Goal: Find specific page/section: Find specific page/section

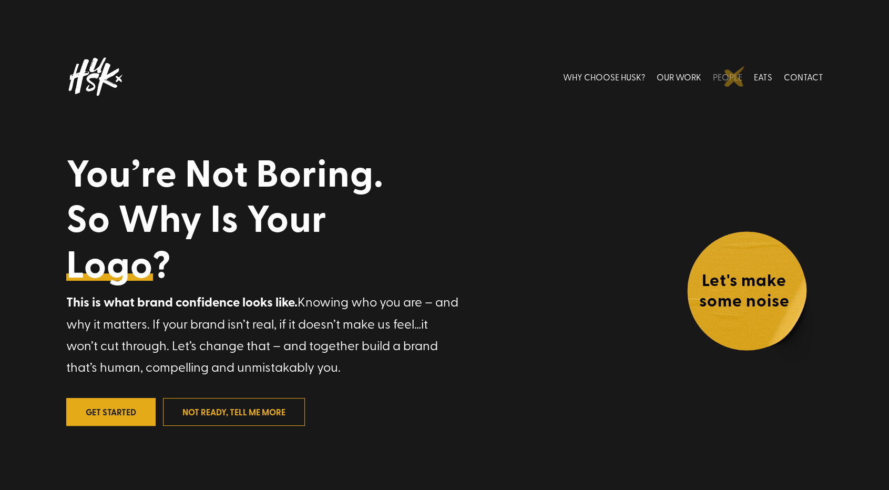
click at [732, 76] on link "PEOPLE" at bounding box center [727, 76] width 29 height 47
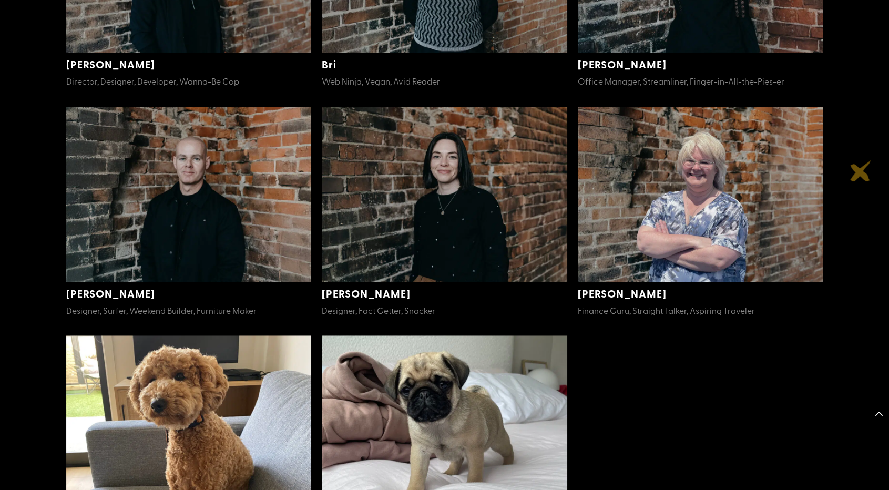
scroll to position [397, 0]
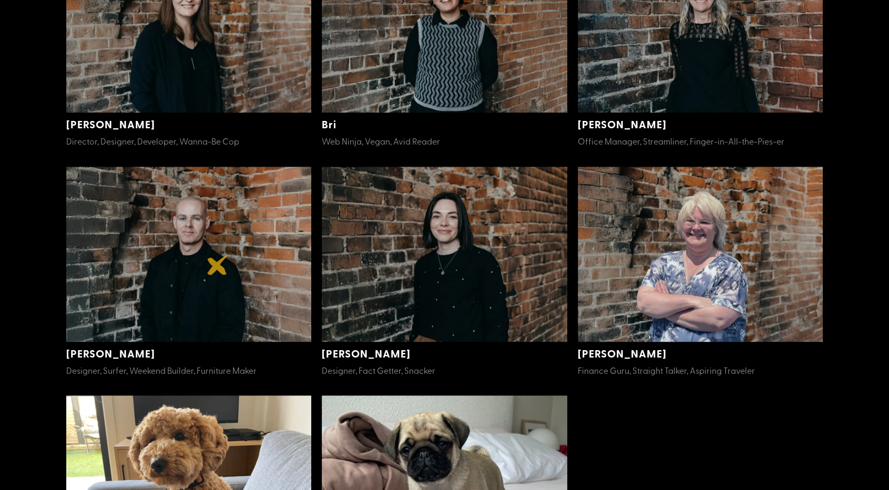
click at [218, 264] on img at bounding box center [188, 254] width 245 height 175
click at [196, 229] on img at bounding box center [188, 254] width 245 height 175
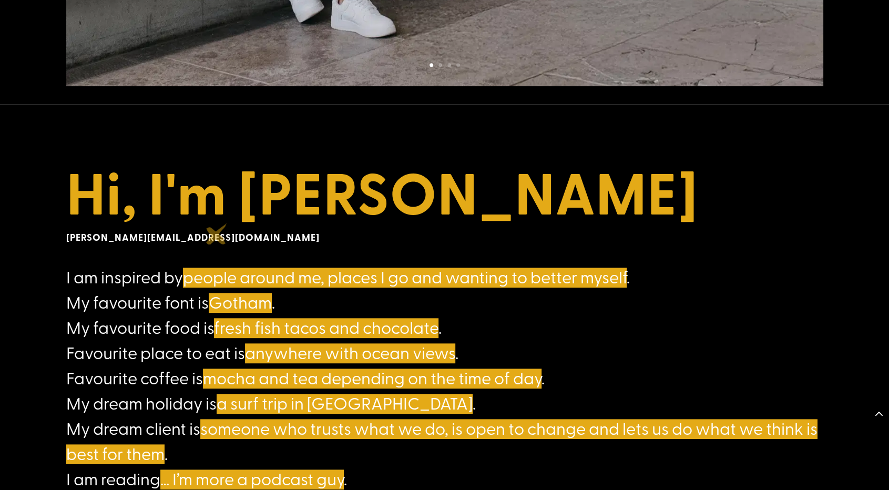
scroll to position [543, 0]
